Goal: Information Seeking & Learning: Learn about a topic

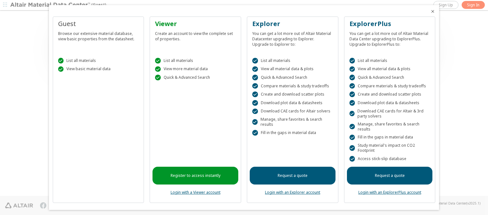
click at [430, 11] on icon "Close" at bounding box center [432, 11] width 5 height 5
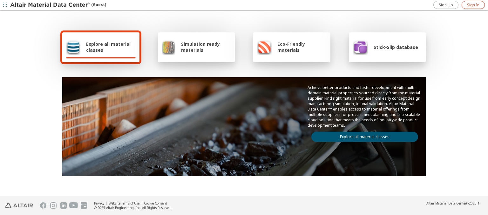
click at [473, 5] on span "Sign In" at bounding box center [473, 5] width 12 height 5
click at [50, 5] on img at bounding box center [50, 5] width 81 height 6
click at [108, 47] on span "Explore all material classes" at bounding box center [111, 47] width 50 height 12
click at [362, 135] on link "Explore all material classes" at bounding box center [364, 137] width 107 height 10
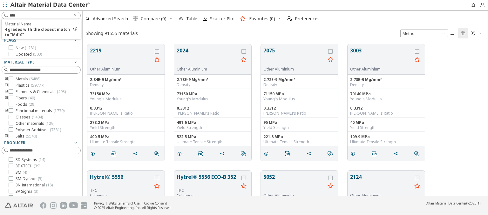
scroll to position [152, 400]
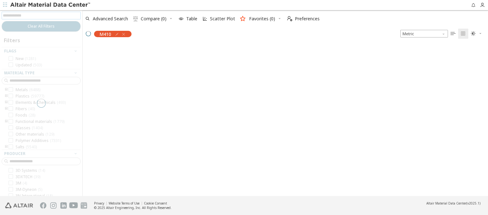
scroll to position [151, 400]
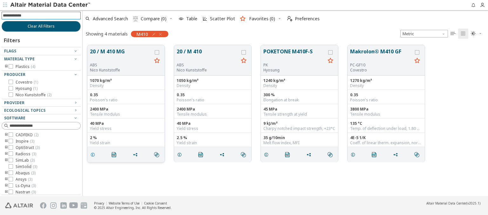
click at [94, 154] on icon "grid" at bounding box center [92, 154] width 5 height 5
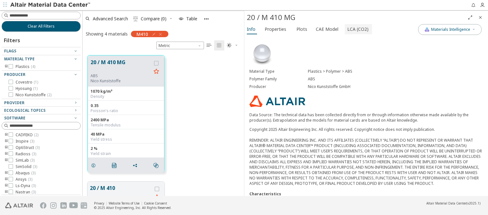
click at [354, 29] on span "LCA (CO2)" at bounding box center [357, 29] width 21 height 10
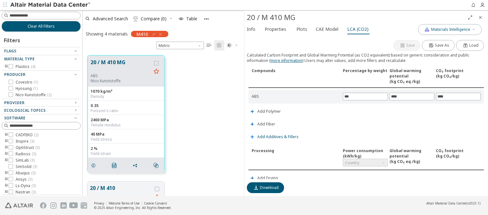
click at [277, 136] on span "Add Additives & Fillers" at bounding box center [277, 137] width 41 height 4
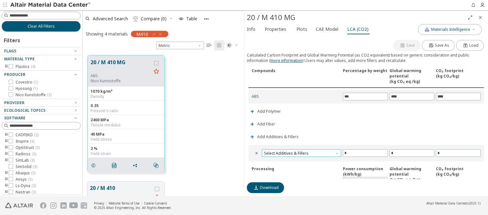
click at [300, 152] on span "Select Additives & Fillers" at bounding box center [301, 153] width 79 height 8
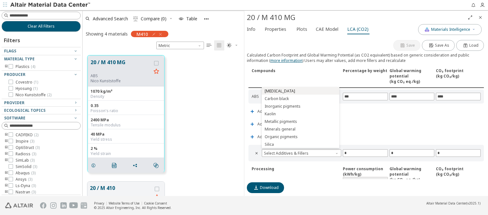
click at [300, 91] on span "Calcium carbonate" at bounding box center [300, 91] width 72 height 4
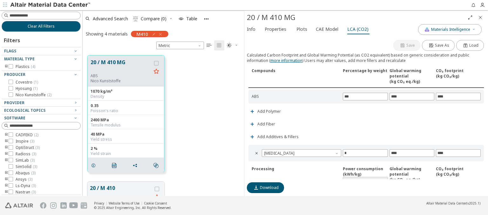
click at [50, 5] on img at bounding box center [50, 5] width 81 height 6
